Goal: Find specific page/section: Find specific page/section

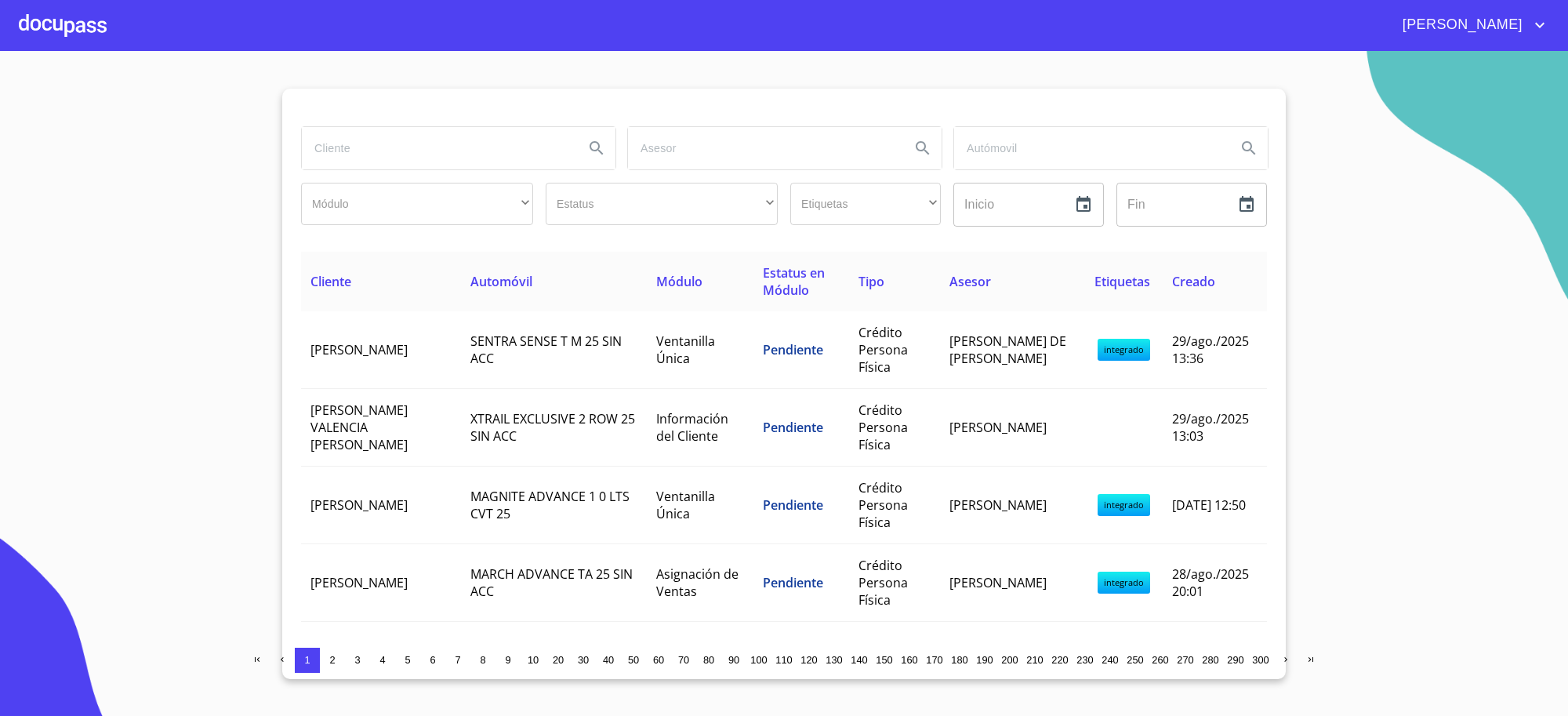
click at [534, 149] on input "search" at bounding box center [437, 148] width 270 height 42
type input "[PERSON_NAME]"
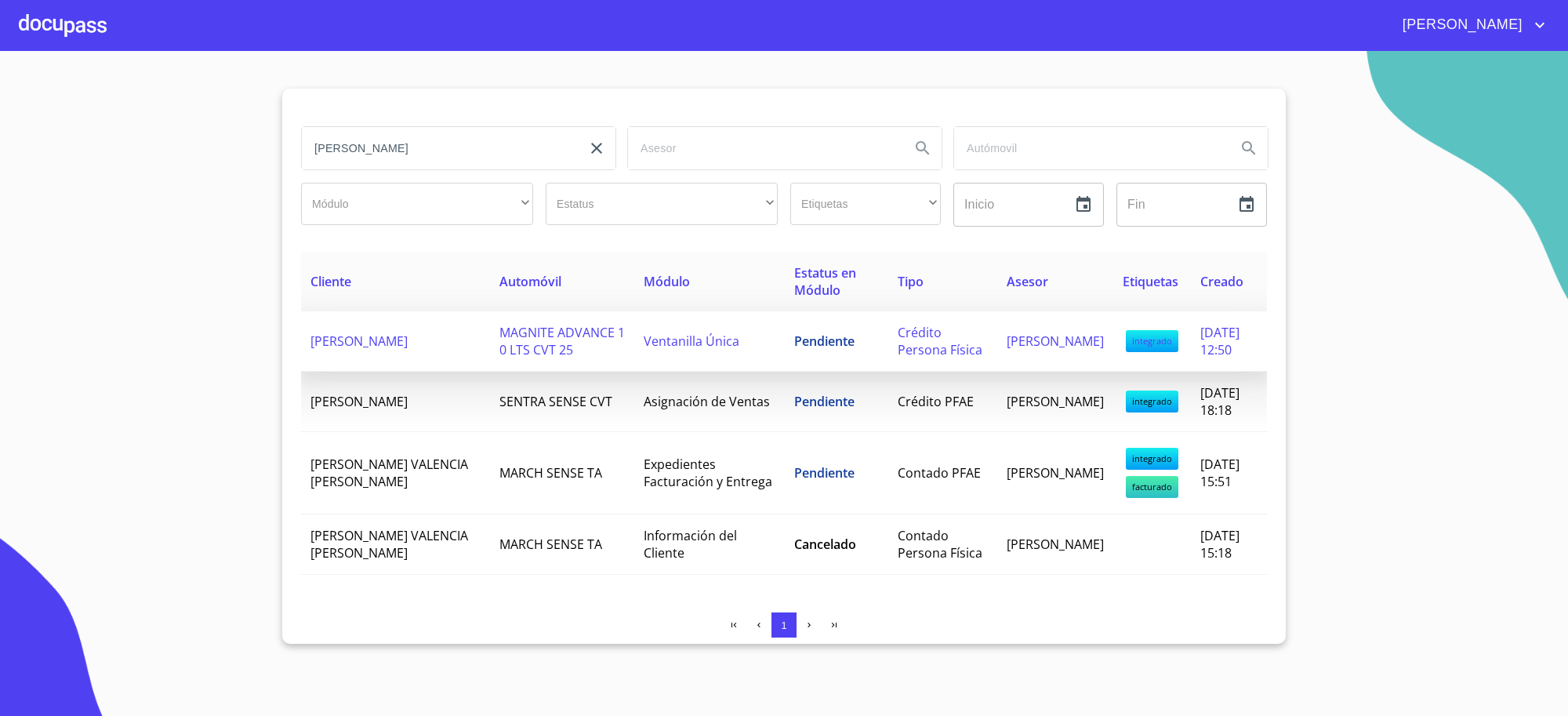
click at [722, 331] on td "Ventanilla Única" at bounding box center [709, 341] width 150 height 61
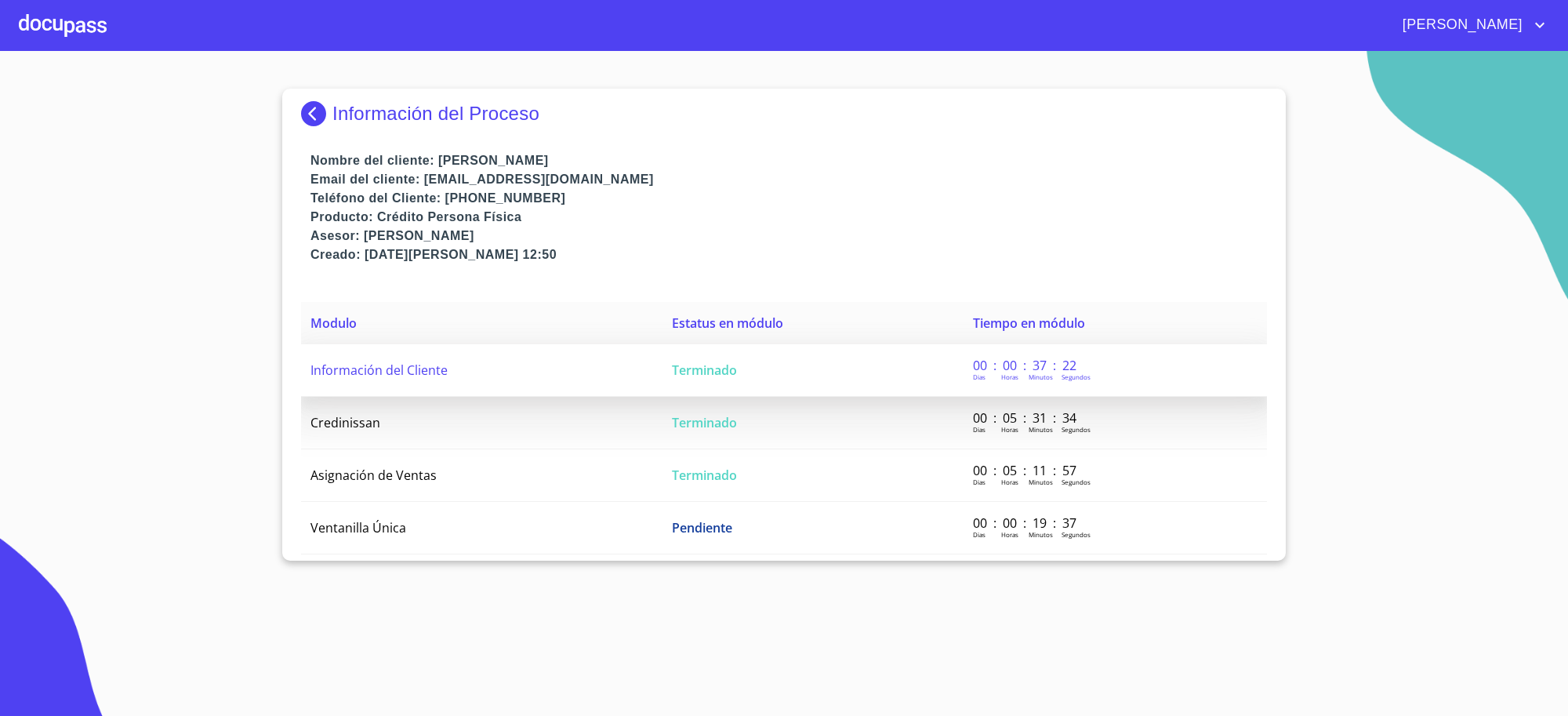
click at [651, 385] on td "Información del Cliente" at bounding box center [481, 370] width 361 height 53
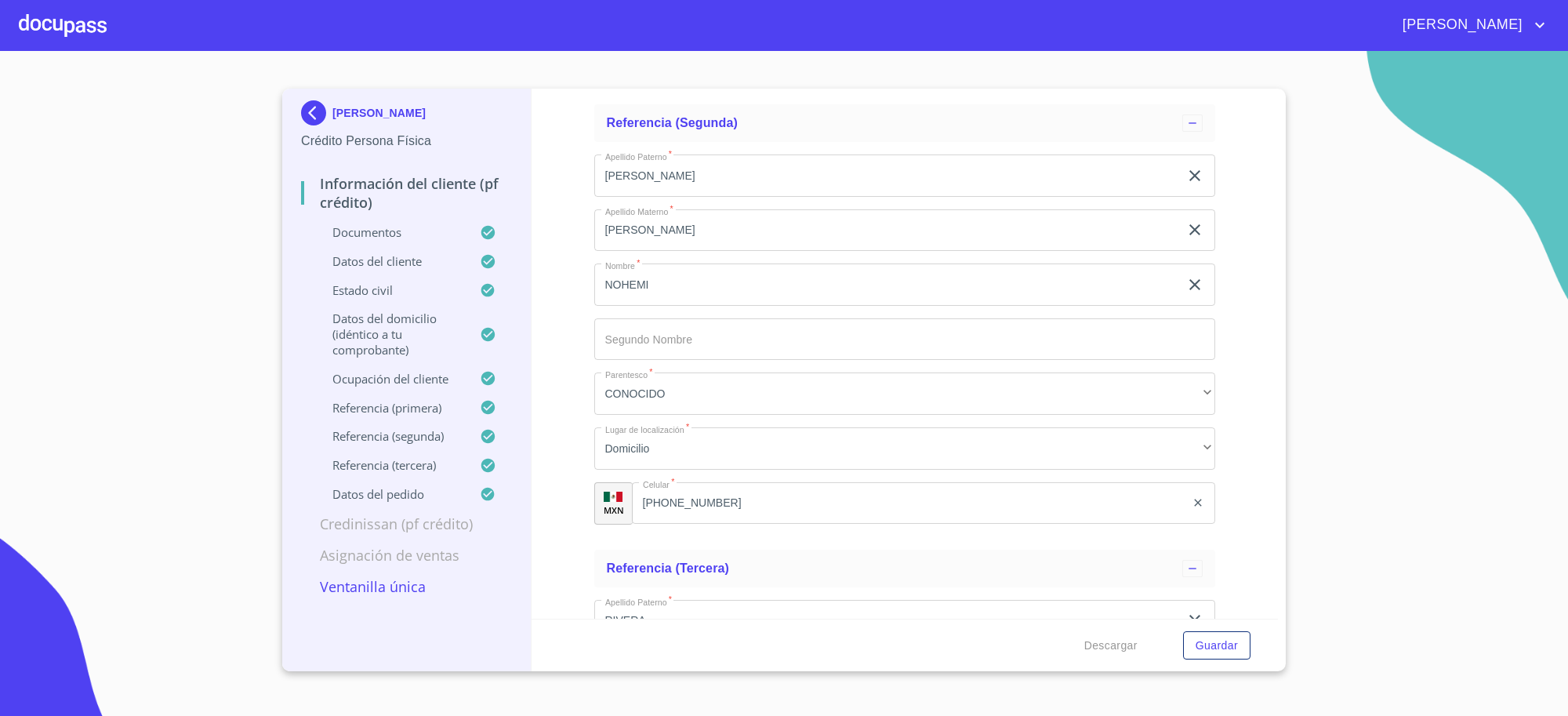
scroll to position [7253, 0]
